Goal: Task Accomplishment & Management: Use online tool/utility

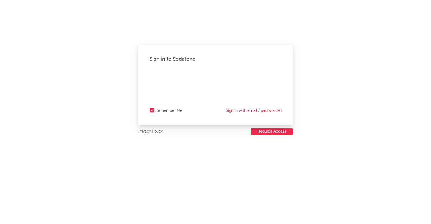
select select "recorded_music"
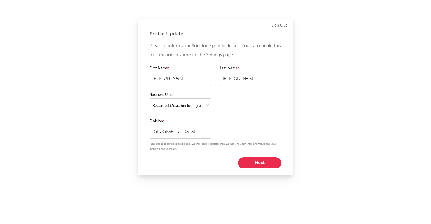
click at [212, 81] on div "First Name [PERSON_NAME] Last Name [PERSON_NAME]" at bounding box center [216, 78] width 132 height 26
click at [258, 160] on button "Next" at bounding box center [260, 162] width 44 height 11
select select "other"
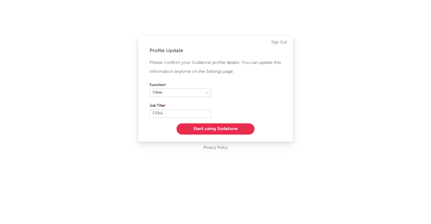
click at [221, 134] on button "Start using Sodatone" at bounding box center [216, 128] width 78 height 11
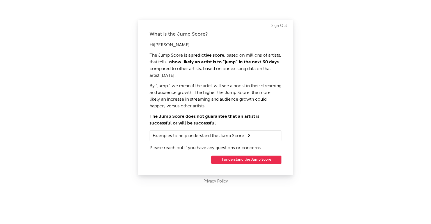
click at [237, 160] on button "I understand the Jump Score" at bounding box center [246, 160] width 70 height 8
